Goal: Task Accomplishment & Management: Use online tool/utility

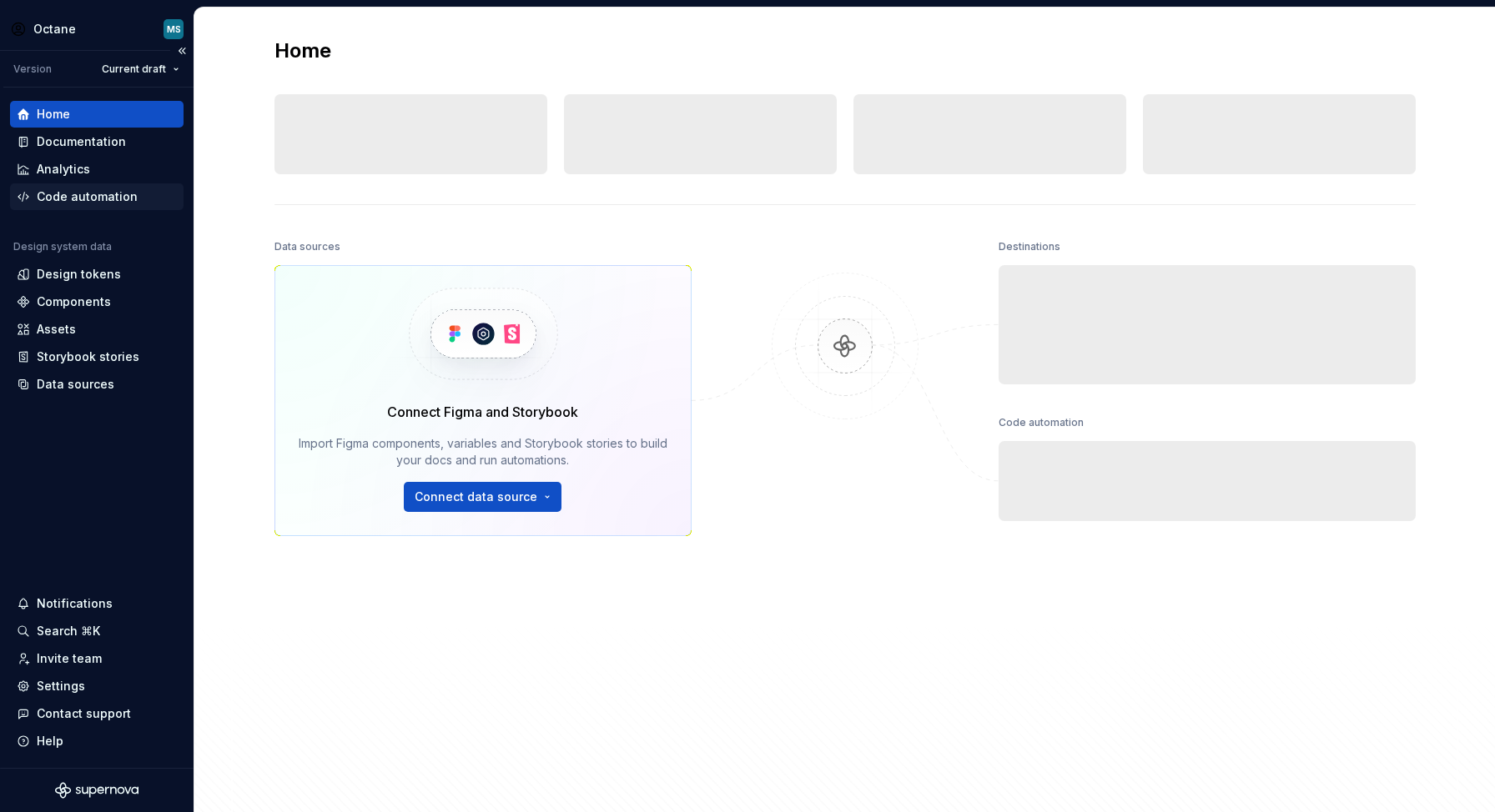
click at [81, 199] on div "Code automation" at bounding box center [87, 197] width 101 height 17
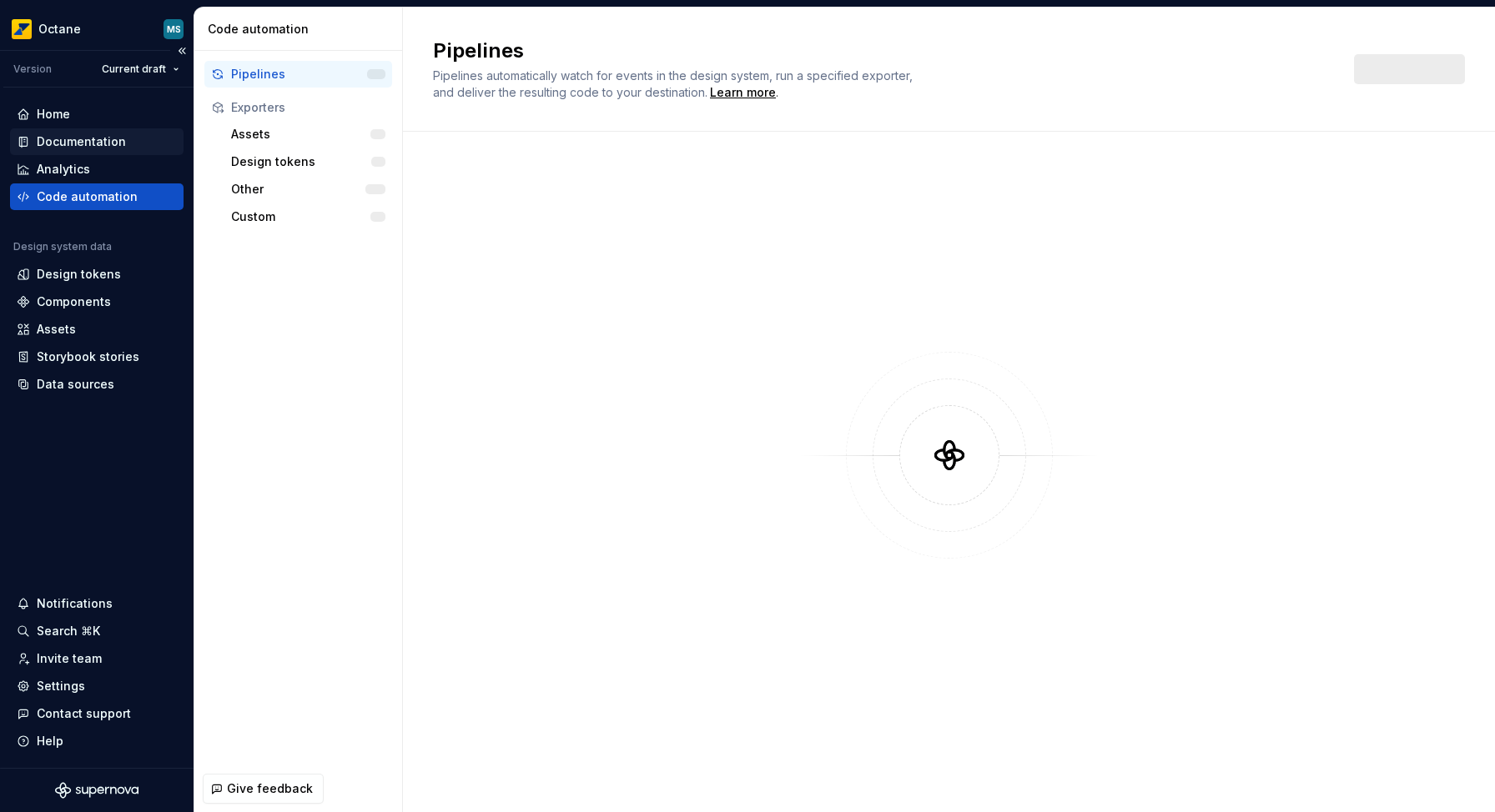
click at [77, 134] on div "Documentation" at bounding box center [81, 142] width 90 height 17
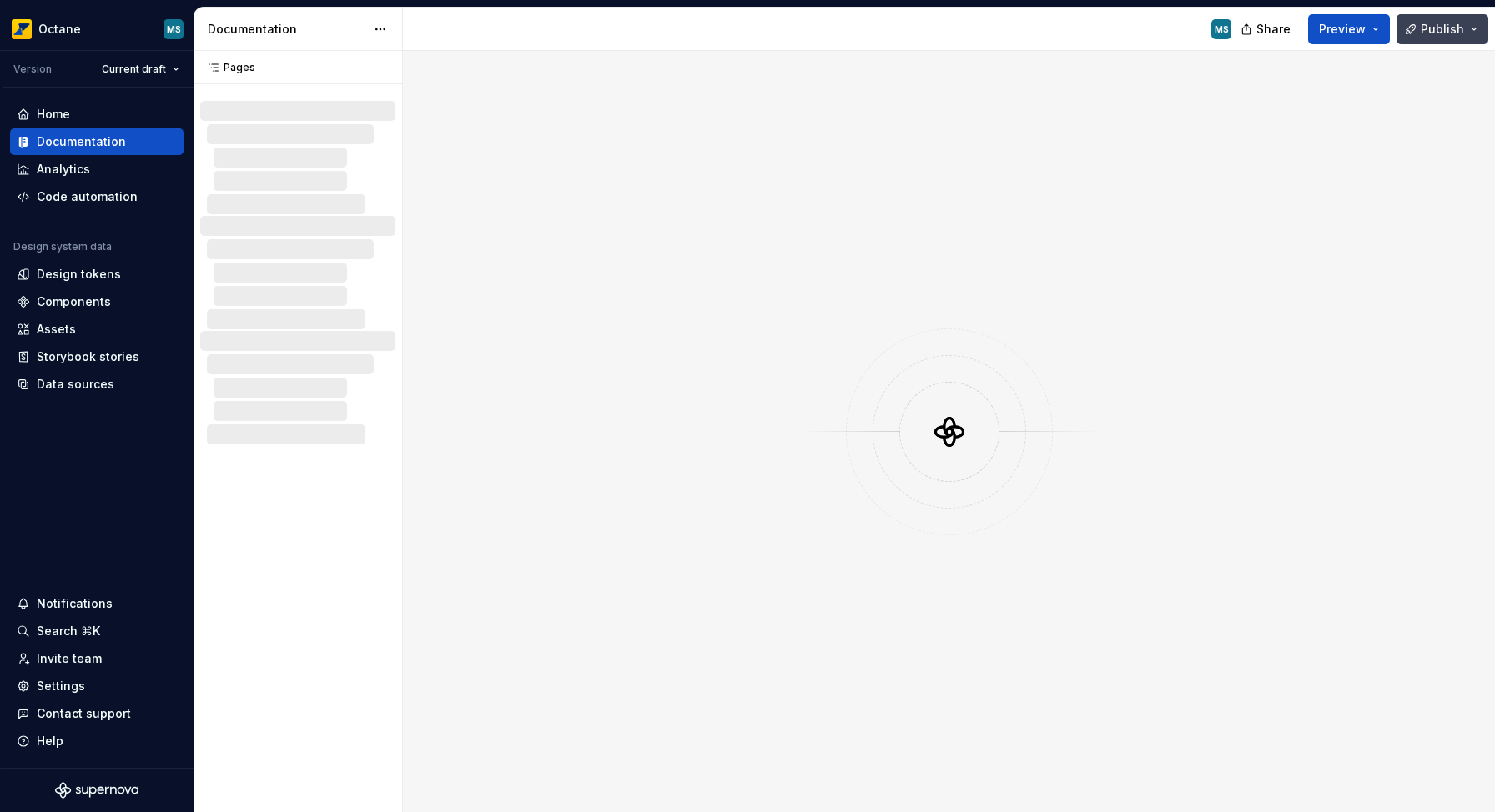
click at [1439, 29] on span "Publish" at bounding box center [1442, 29] width 43 height 17
click at [1436, 36] on button "Publish" at bounding box center [1442, 29] width 91 height 30
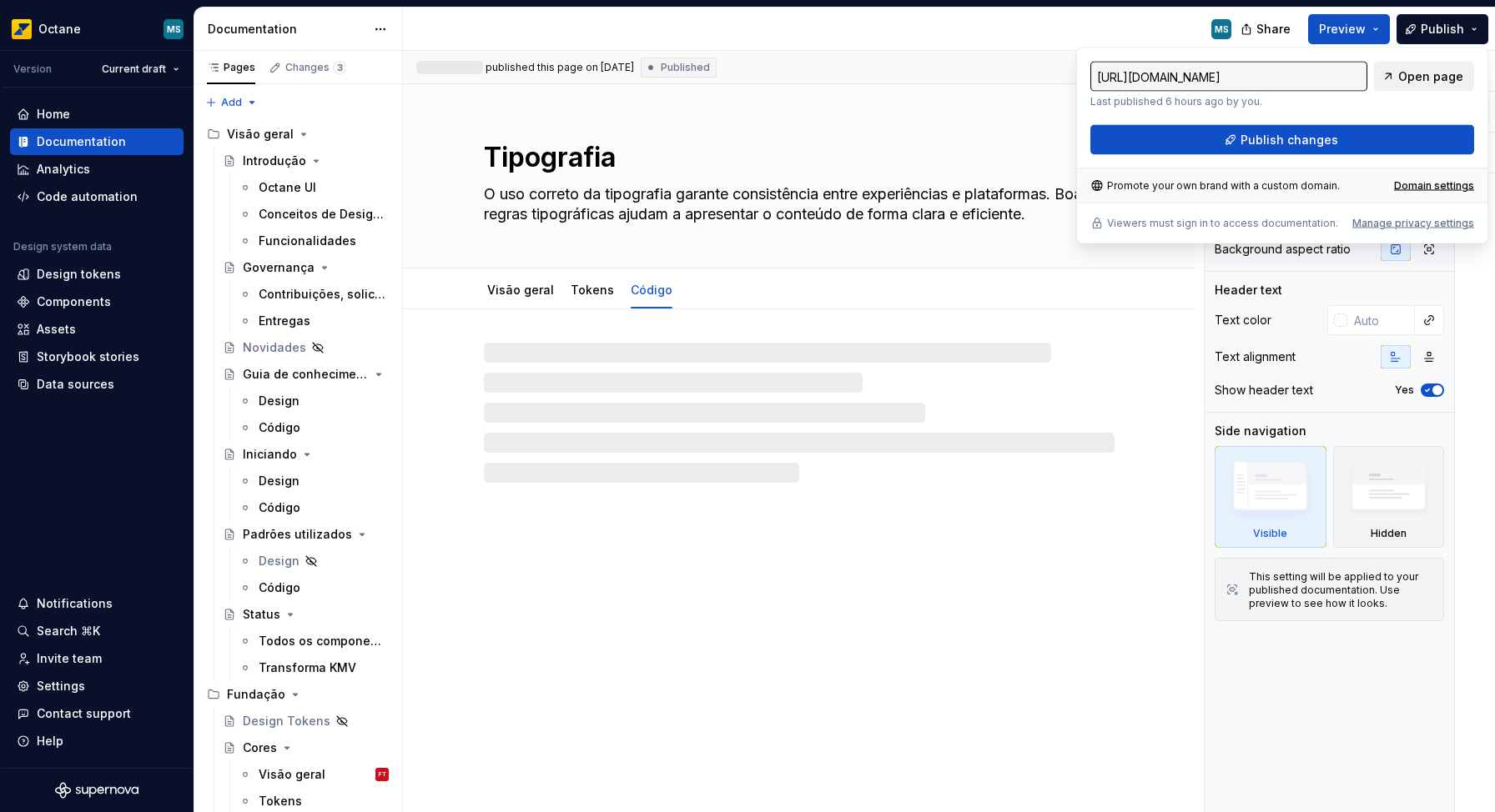
click at [1442, 77] on span "Open page" at bounding box center [1430, 76] width 65 height 17
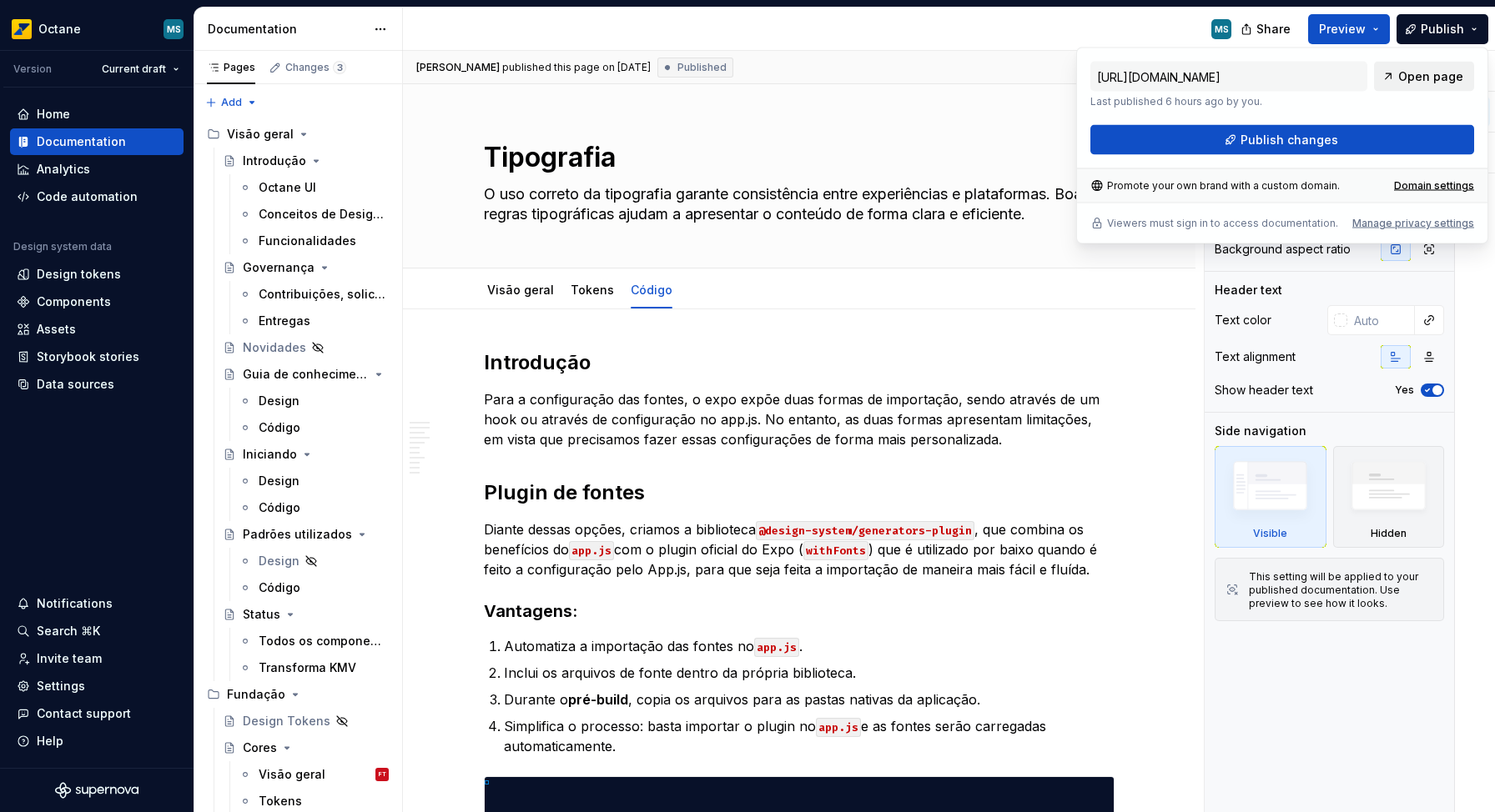
type textarea "*"
